Goal: Information Seeking & Learning: Find specific fact

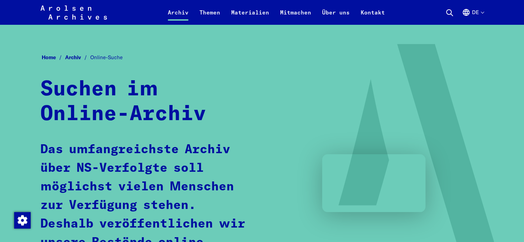
scroll to position [138, 0]
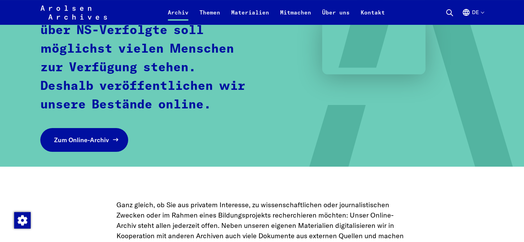
click at [79, 133] on link "Zum Online-Archiv" at bounding box center [84, 140] width 88 height 24
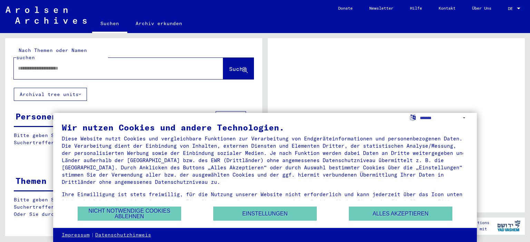
click at [106, 61] on div at bounding box center [110, 69] width 193 height 16
click at [413, 214] on button "Alles akzeptieren" at bounding box center [400, 214] width 103 height 14
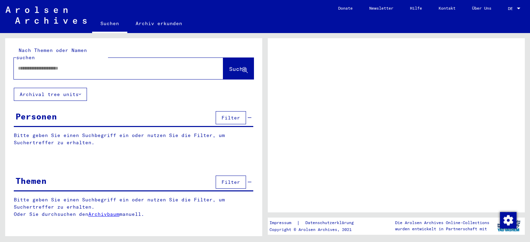
click at [103, 66] on div at bounding box center [110, 69] width 193 height 16
click at [74, 65] on div at bounding box center [110, 69] width 193 height 16
click at [75, 65] on input "text" at bounding box center [112, 68] width 189 height 7
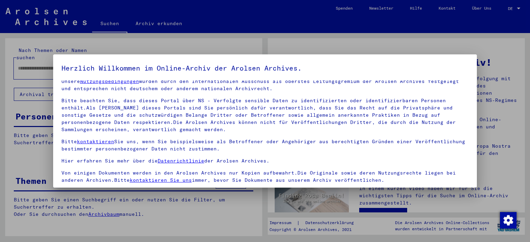
scroll to position [59, 0]
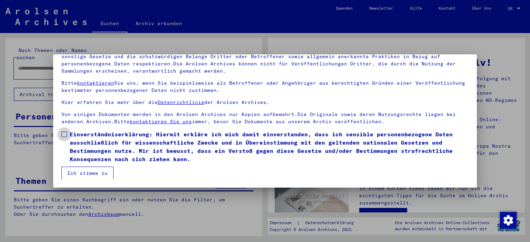
click at [84, 152] on span "Einverständniserklärung: Hiermit erkläre ich mich damit einverstanden, dass ich…" at bounding box center [269, 146] width 399 height 33
click at [86, 168] on button "Ich stimme zu" at bounding box center [87, 173] width 52 height 13
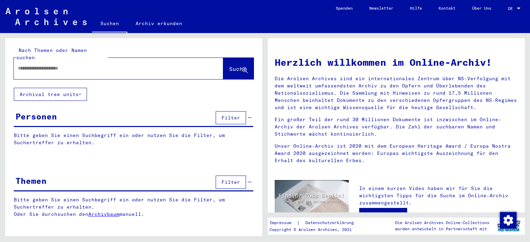
click at [74, 65] on input "text" at bounding box center [110, 68] width 184 height 7
type input "**********"
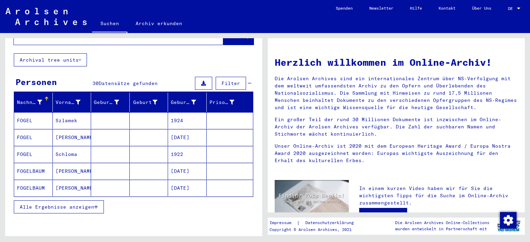
scroll to position [59, 0]
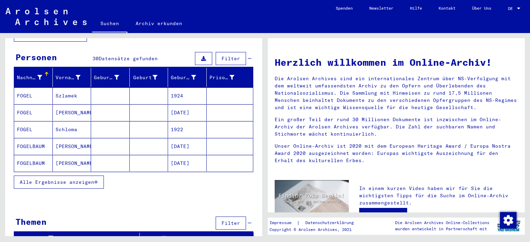
click at [96, 176] on button "Alle Ergebnisse anzeigen" at bounding box center [59, 182] width 90 height 13
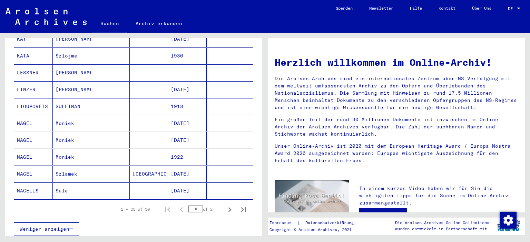
scroll to position [404, 0]
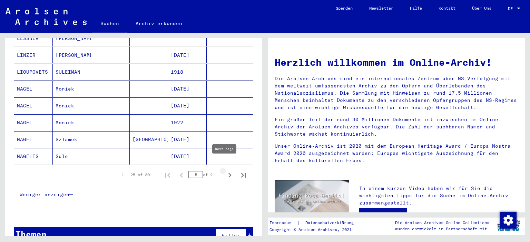
click at [225, 171] on icon "Next page" at bounding box center [230, 176] width 10 height 10
type input "*"
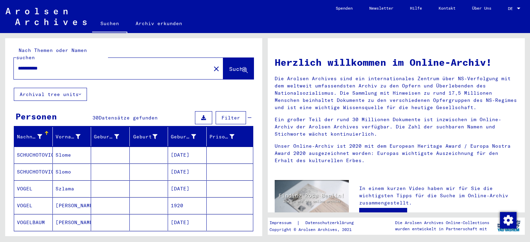
scroll to position [34, 0]
